Goal: Task Accomplishment & Management: Manage account settings

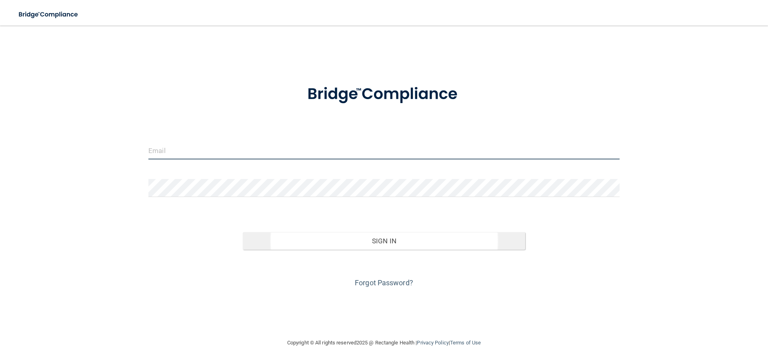
type input "[PERSON_NAME][EMAIL_ADDRESS][DOMAIN_NAME]"
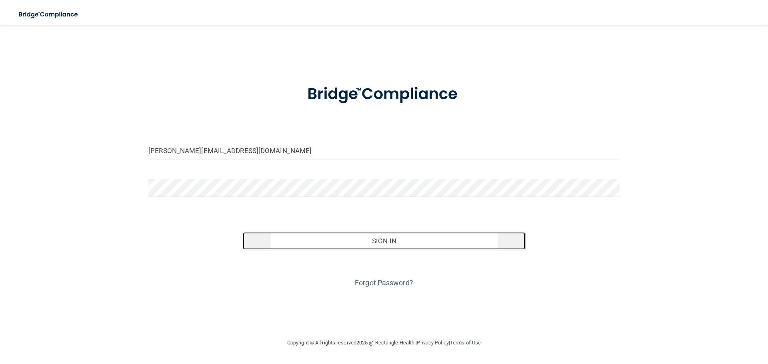
click at [391, 241] on button "Sign In" at bounding box center [384, 241] width 283 height 18
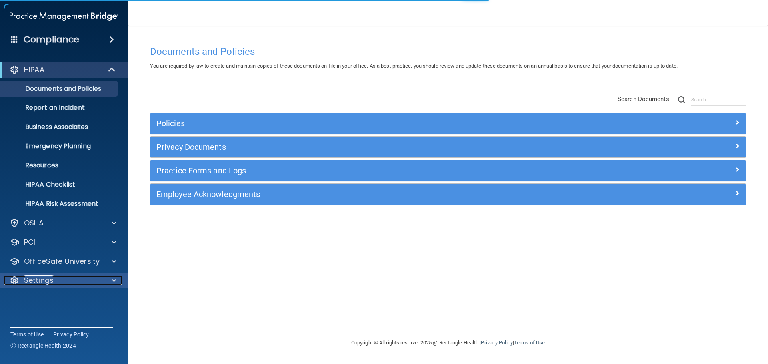
click at [106, 280] on div at bounding box center [113, 281] width 20 height 10
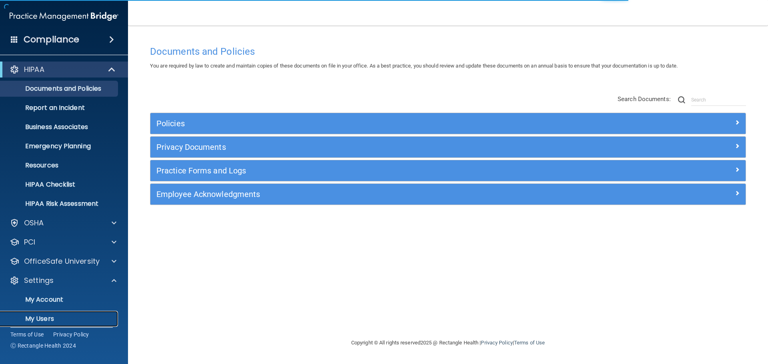
click at [68, 321] on p "My Users" at bounding box center [59, 319] width 109 height 8
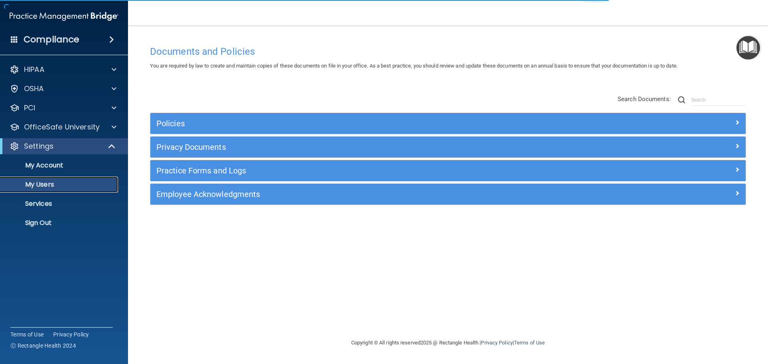
select select "20"
